Goal: Transaction & Acquisition: Purchase product/service

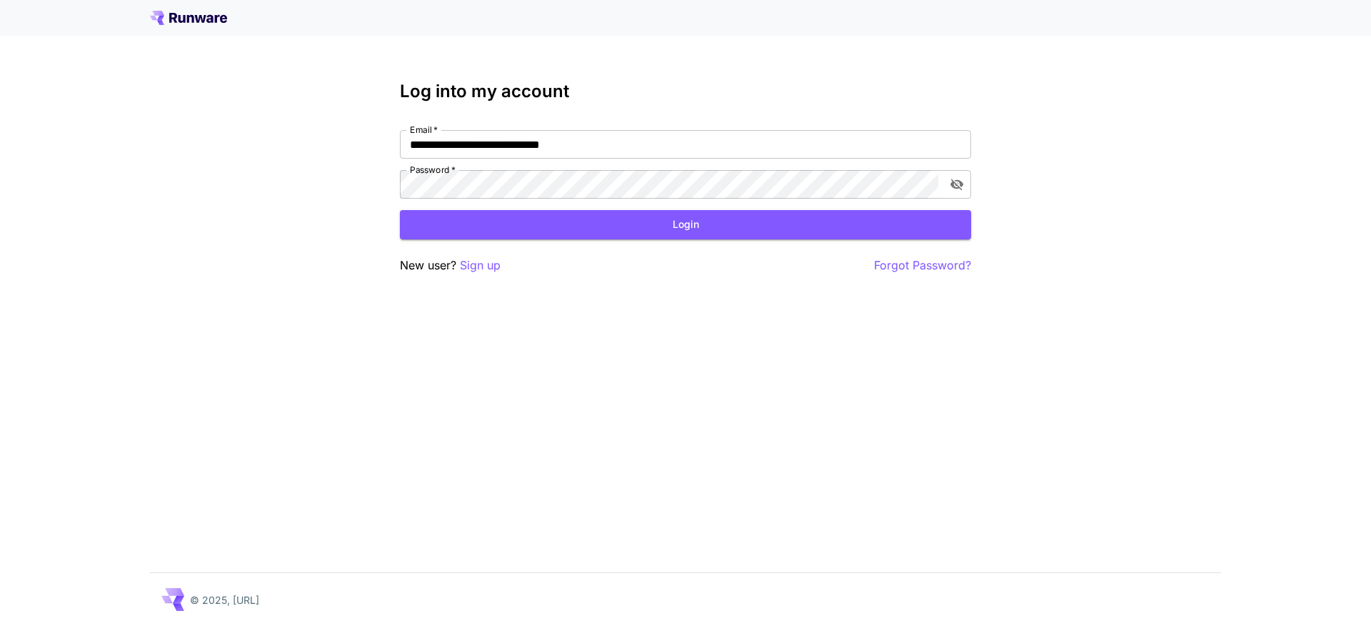
click at [562, 232] on button "Login" at bounding box center [685, 224] width 571 height 29
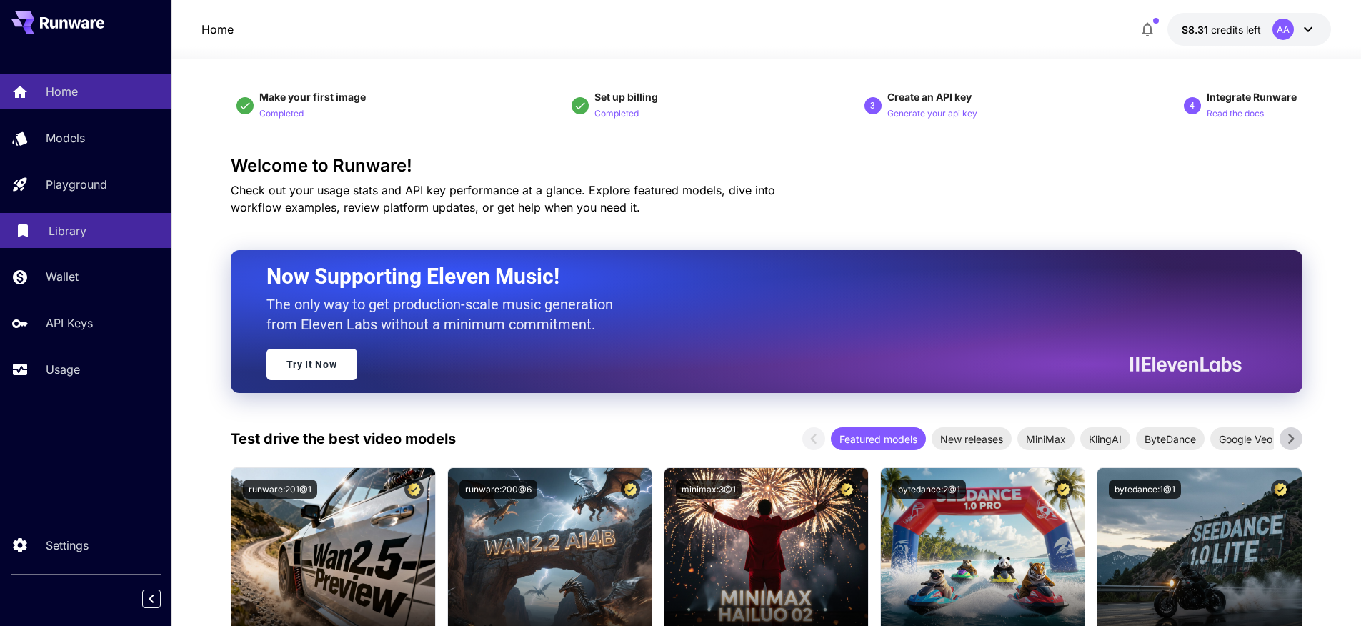
click at [104, 229] on div "Library" at bounding box center [104, 230] width 111 height 17
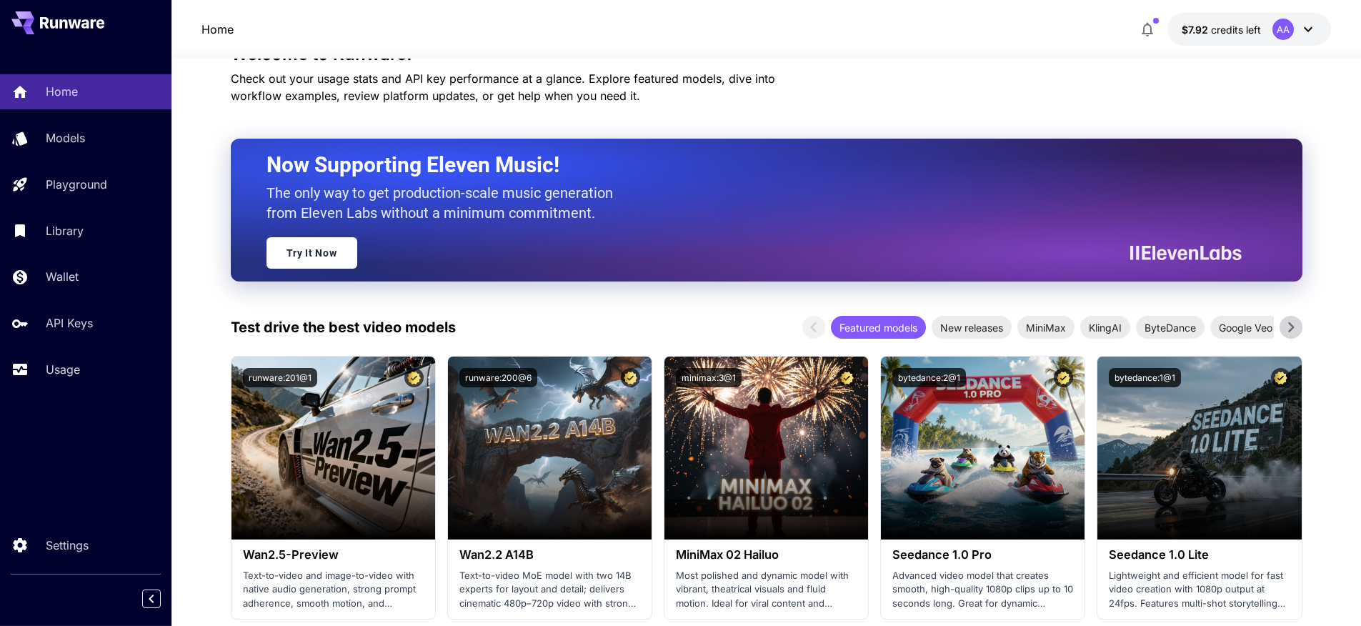
scroll to position [11, 0]
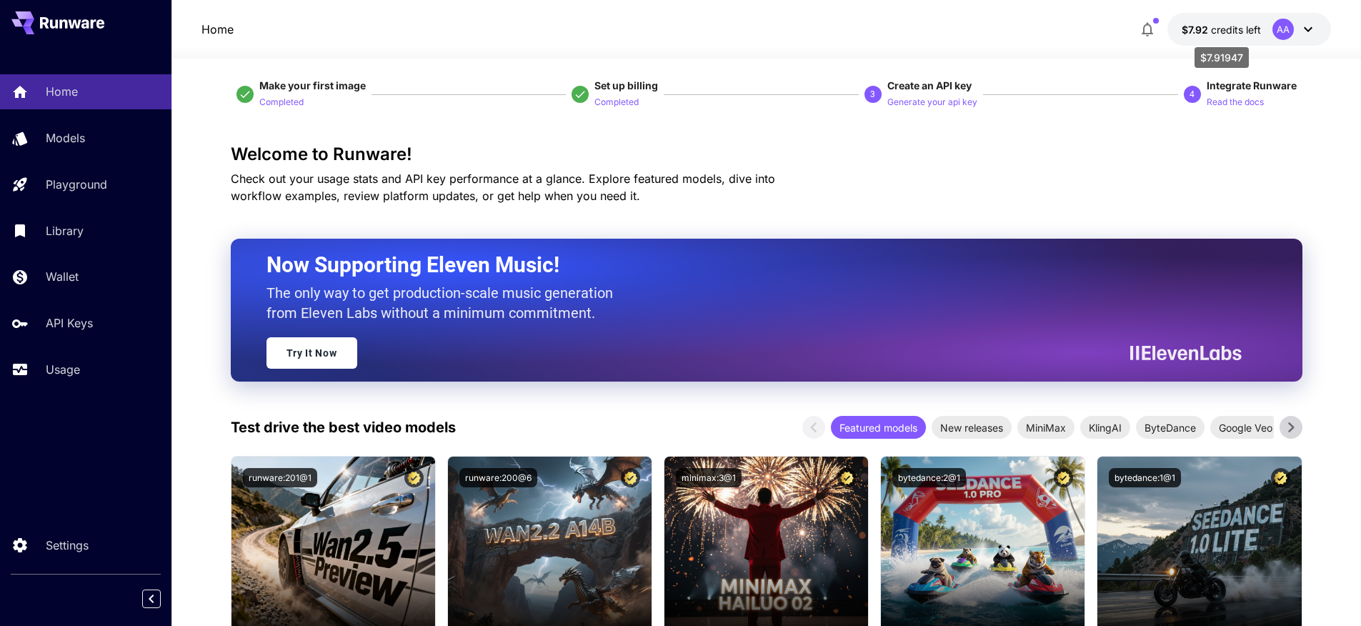
click at [1225, 29] on span "credits left" at bounding box center [1236, 30] width 50 height 12
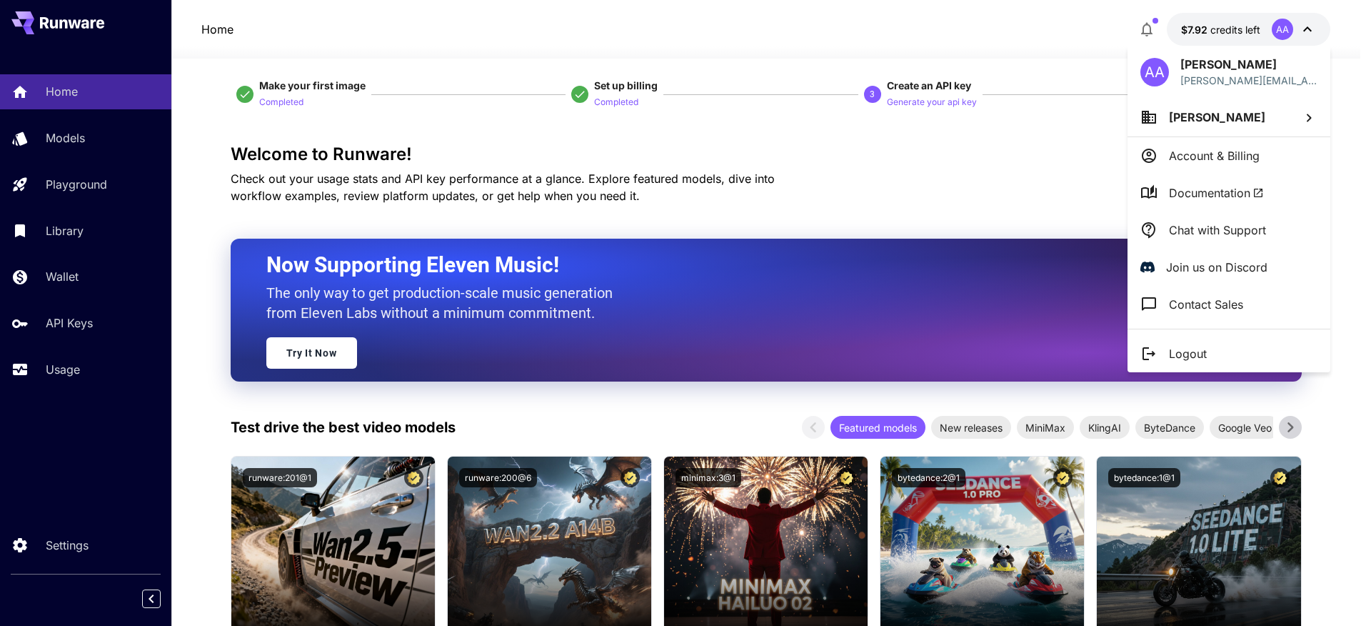
click at [86, 287] on div at bounding box center [685, 313] width 1371 height 626
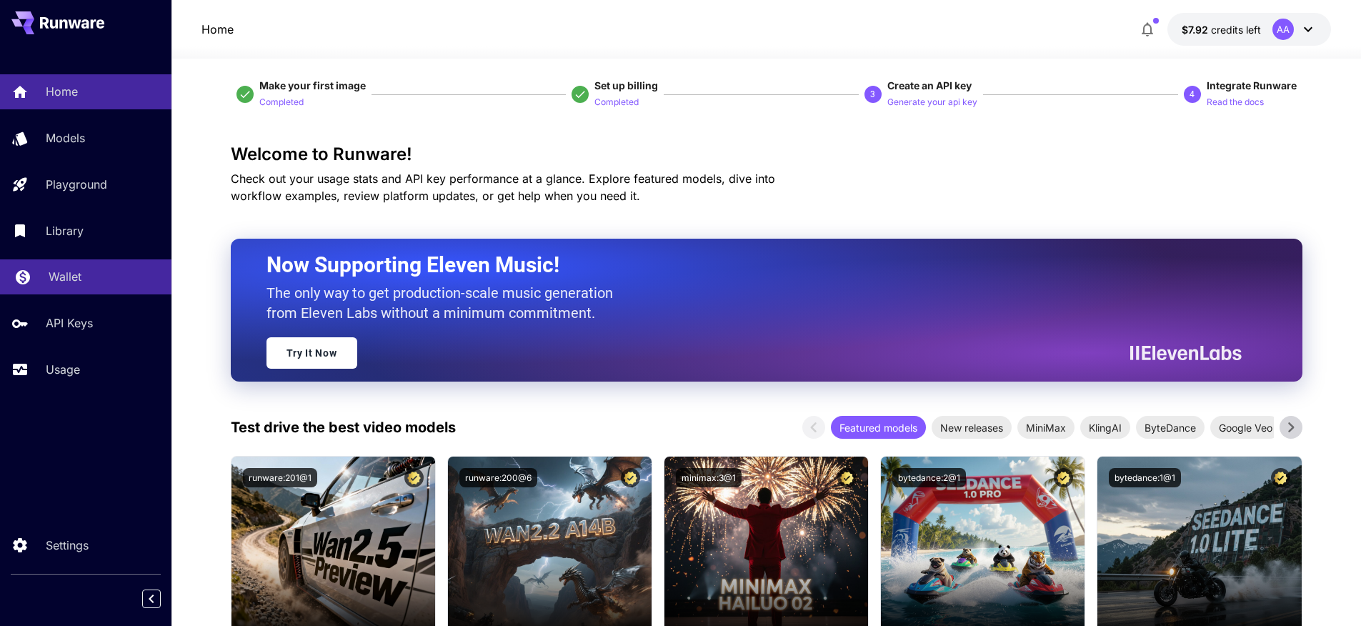
click at [59, 273] on p "Wallet" at bounding box center [65, 276] width 33 height 17
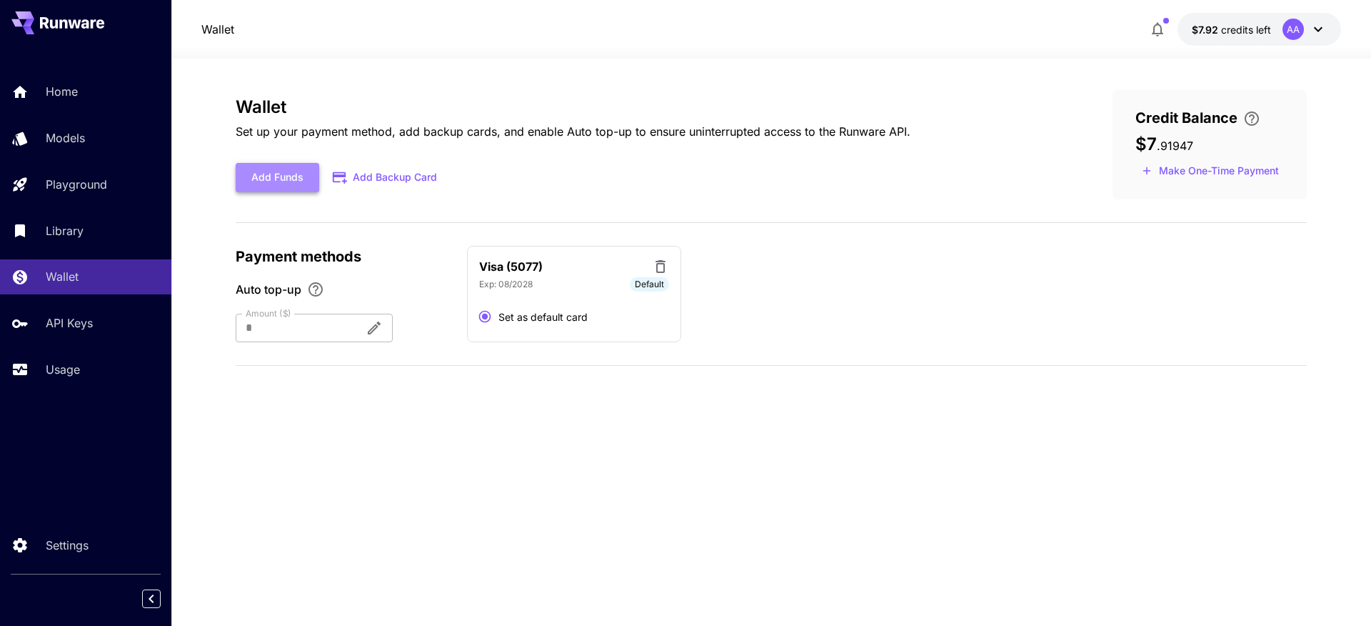
click at [302, 175] on button "Add Funds" at bounding box center [278, 177] width 84 height 29
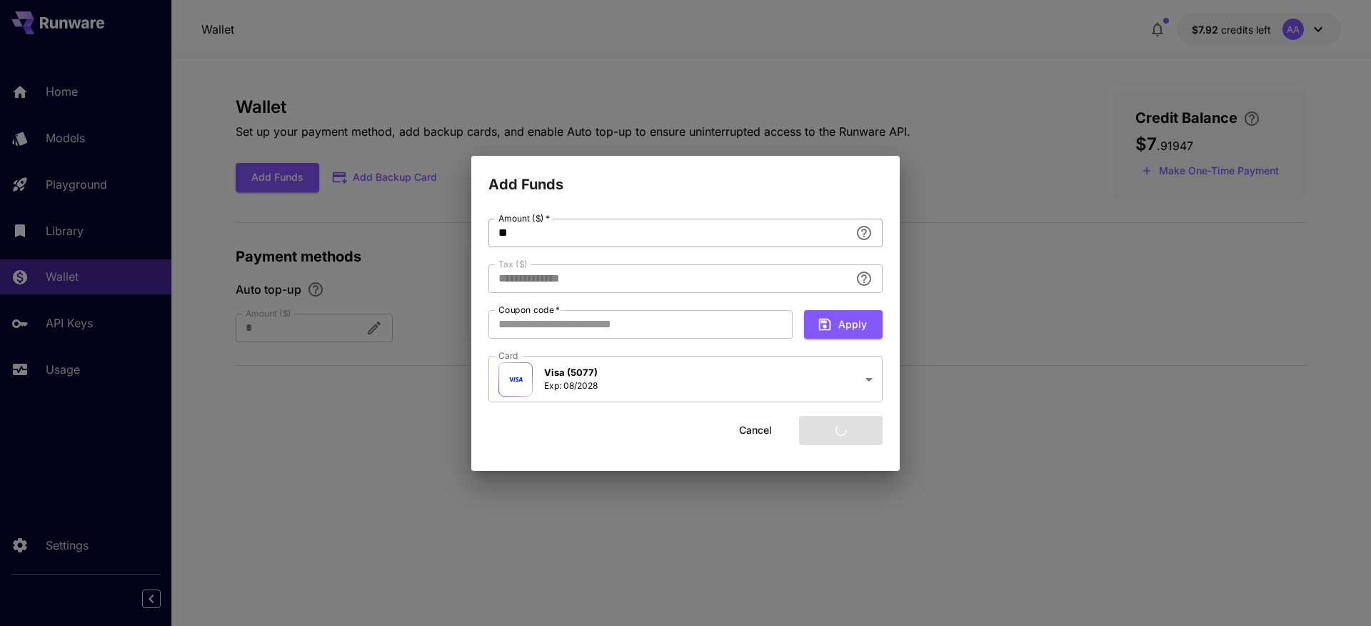
type input "****"
click at [762, 421] on button "Cancel" at bounding box center [756, 430] width 64 height 29
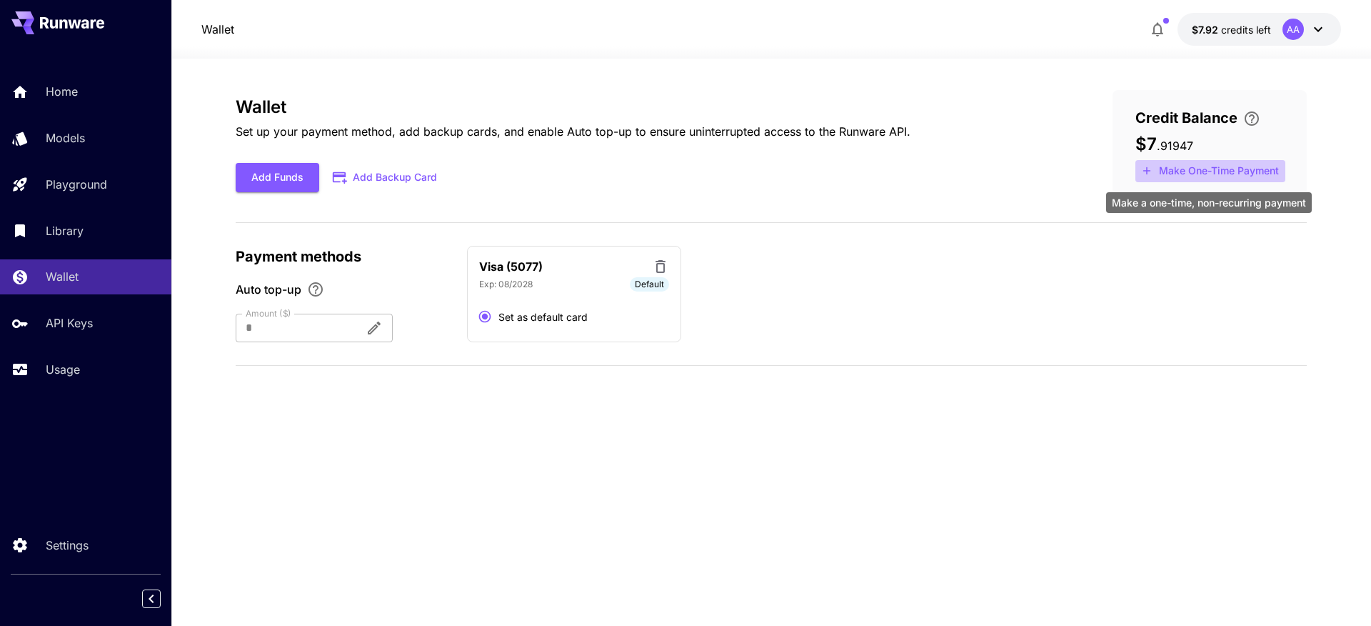
click at [1209, 174] on button "Make One-Time Payment" at bounding box center [1211, 171] width 150 height 22
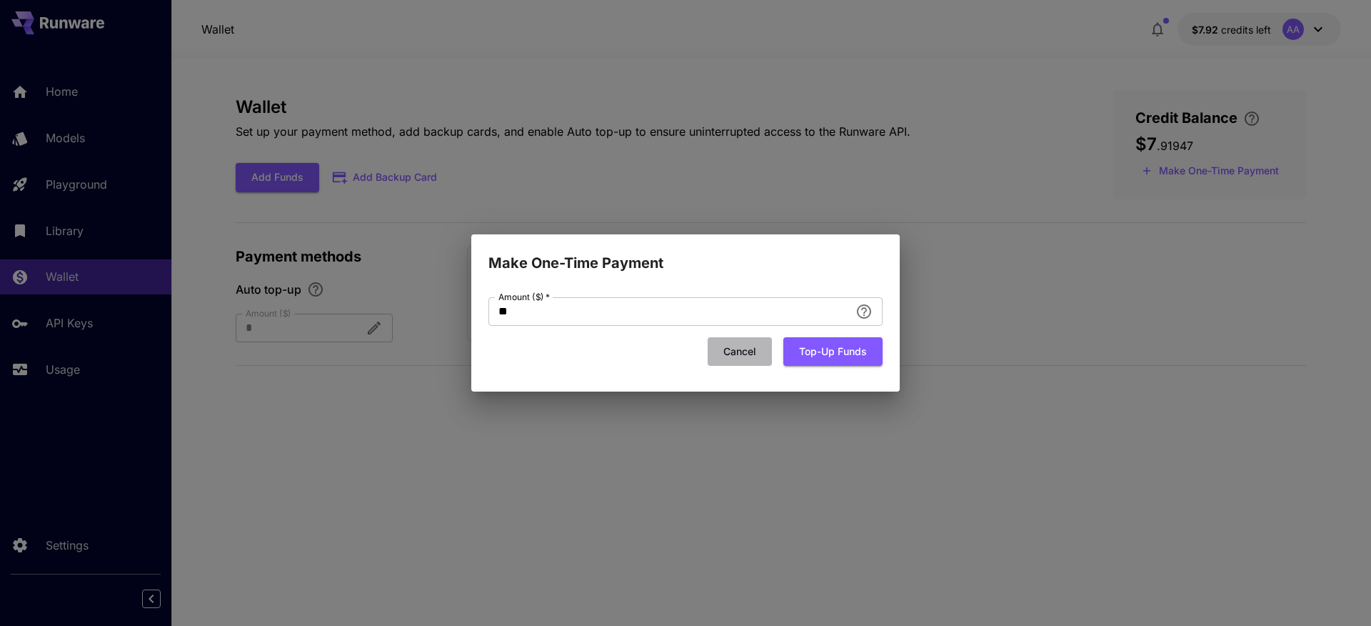
click at [726, 347] on button "Cancel" at bounding box center [740, 351] width 64 height 29
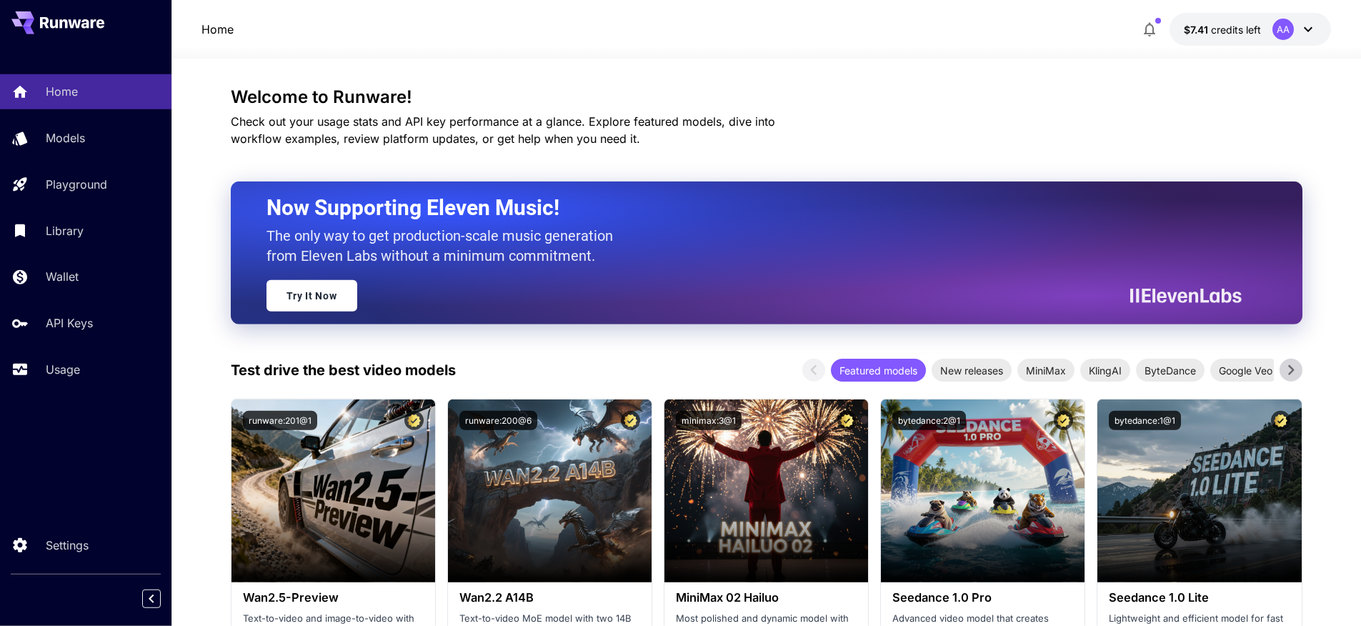
scroll to position [80, 0]
